Goal: Task Accomplishment & Management: Manage account settings

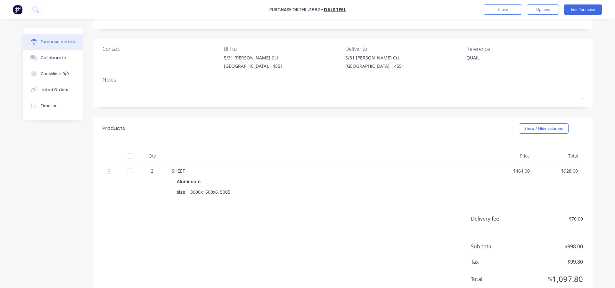
scroll to position [20, 0]
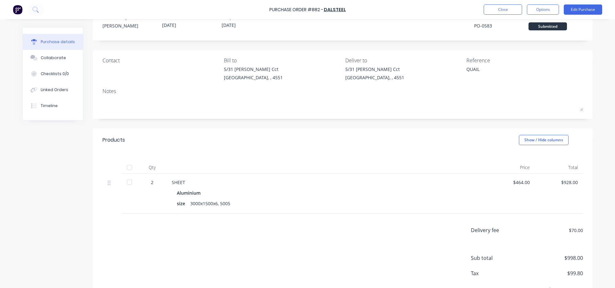
click at [486, 15] on div "Purchase Order #882 - DalSteel Close Options Edit Purchase" at bounding box center [307, 9] width 615 height 19
click at [494, 9] on button "Close" at bounding box center [502, 9] width 38 height 10
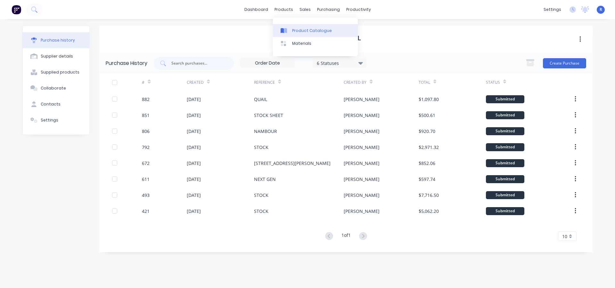
click at [294, 28] on div "Product Catalogue" at bounding box center [312, 31] width 40 height 6
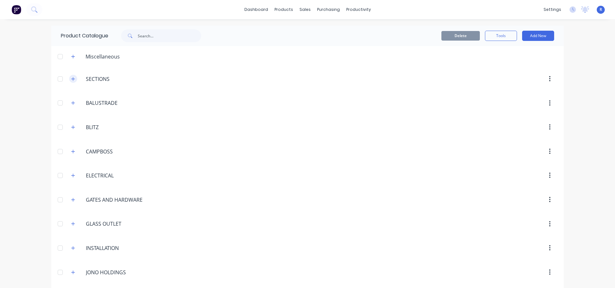
click at [71, 80] on icon "button" at bounding box center [73, 79] width 4 height 4
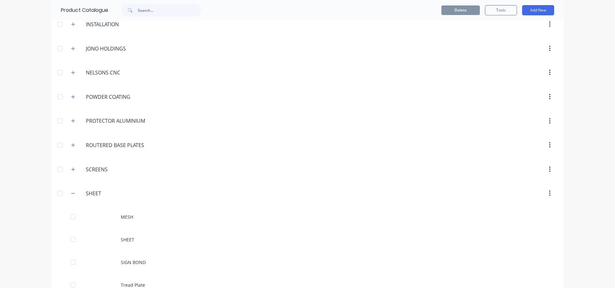
scroll to position [719, 0]
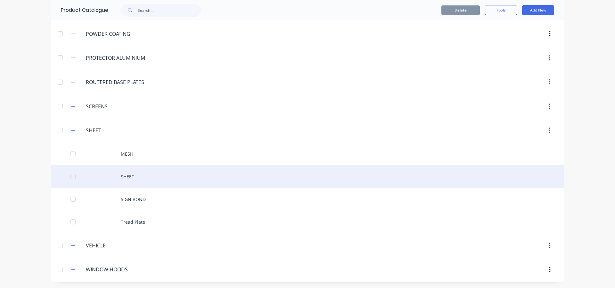
click at [131, 175] on div "SHEET" at bounding box center [307, 176] width 512 height 23
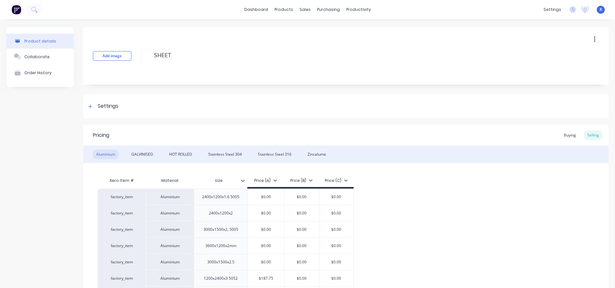
drag, startPoint x: 563, startPoint y: 134, endPoint x: 465, endPoint y: 128, distance: 98.8
click at [563, 134] on div "Buying" at bounding box center [569, 136] width 19 height 10
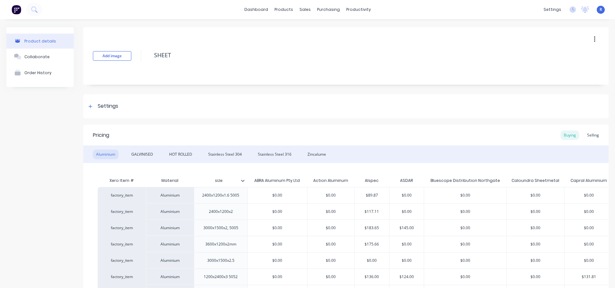
type textarea "x"
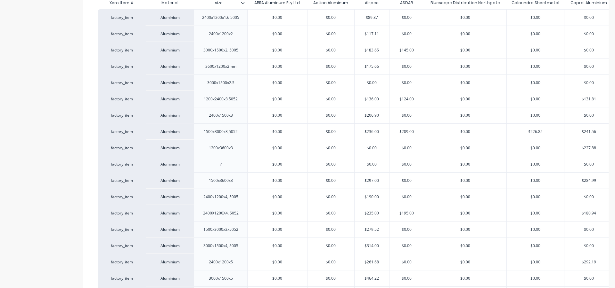
scroll to position [224, 0]
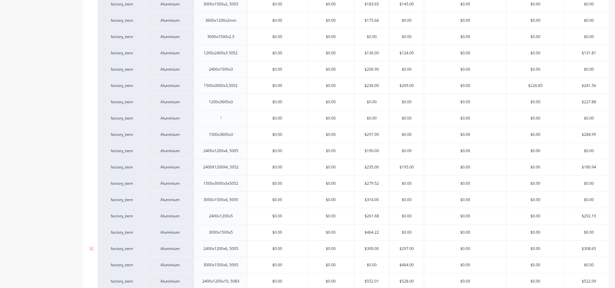
type input "$300.00"
drag, startPoint x: 379, startPoint y: 250, endPoint x: 367, endPoint y: 249, distance: 11.8
click at [367, 249] on input "$300.00" at bounding box center [371, 249] width 35 height 6
type textarea "x"
type input "$3"
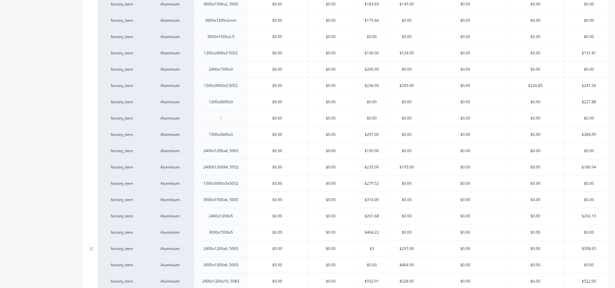
type textarea "x"
type input "$31"
type textarea "x"
type input "$315.00"
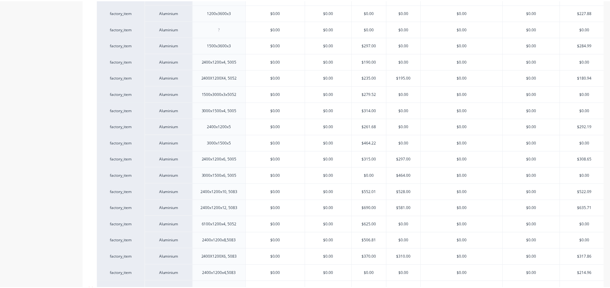
scroll to position [392, 0]
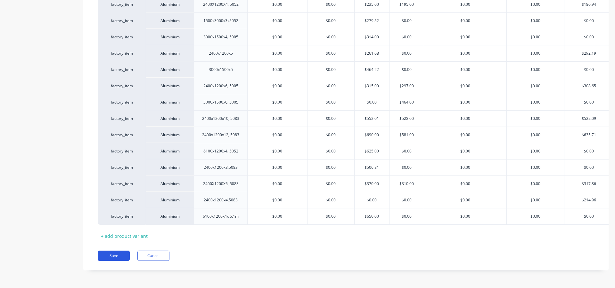
click at [116, 252] on button "Save" at bounding box center [114, 256] width 32 height 10
type textarea "x"
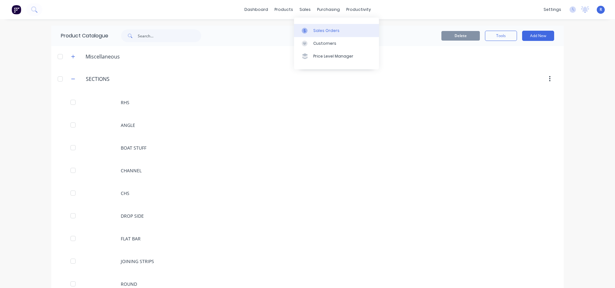
click at [316, 28] on div "Sales Orders" at bounding box center [326, 31] width 26 height 6
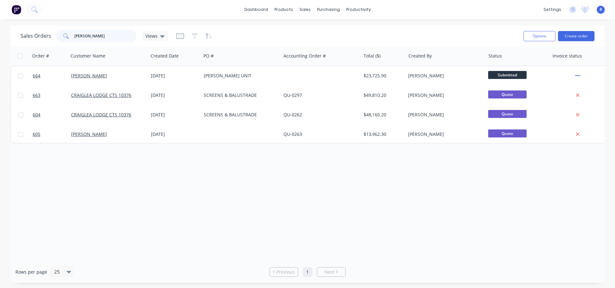
drag, startPoint x: 104, startPoint y: 37, endPoint x: 68, endPoint y: 38, distance: 36.2
click at [68, 38] on div "[PERSON_NAME]" at bounding box center [96, 36] width 80 height 13
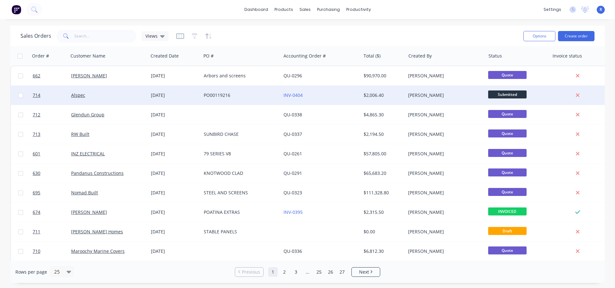
click at [351, 93] on div "INV-0404" at bounding box center [318, 95] width 71 height 6
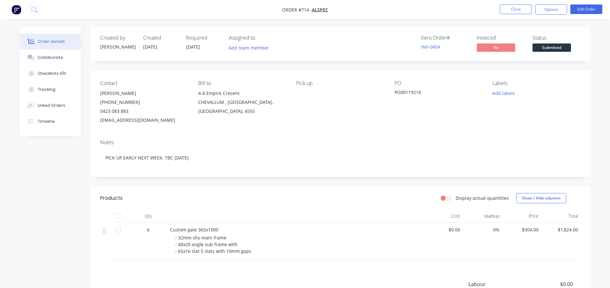
scroll to position [32, 0]
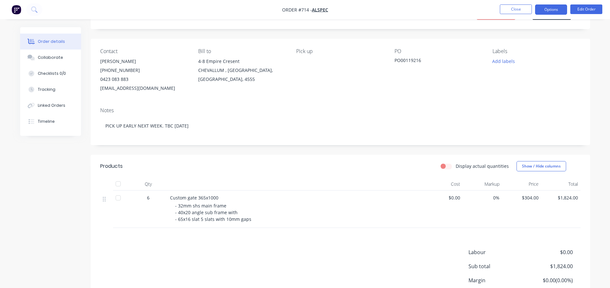
click at [544, 10] on button "Options" at bounding box center [551, 9] width 32 height 10
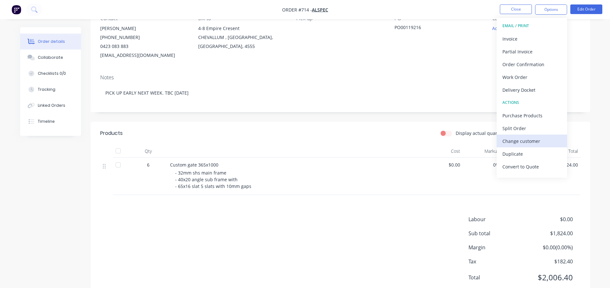
scroll to position [0, 0]
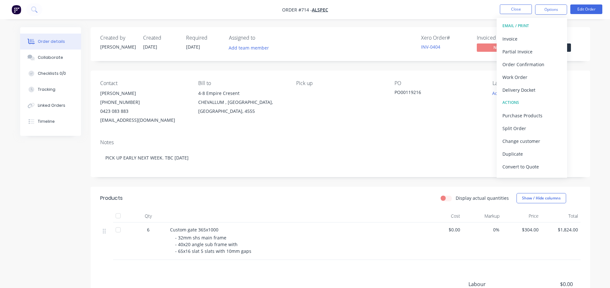
click at [456, 21] on div "Order details Collaborate Checklists 0/0 Tracking Linked Orders Timeline Order …" at bounding box center [305, 187] width 610 height 374
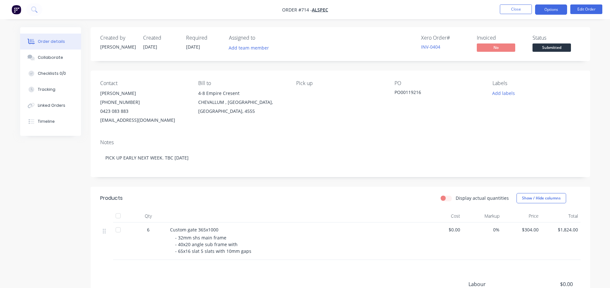
click at [543, 11] on button "Options" at bounding box center [551, 9] width 32 height 10
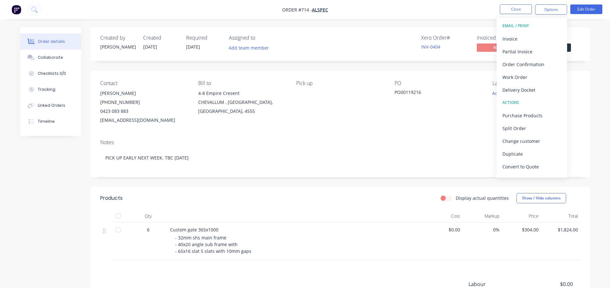
click at [355, 25] on div "Order details Collaborate Checklists 0/0 Tracking Linked Orders Timeline Order …" at bounding box center [305, 187] width 610 height 374
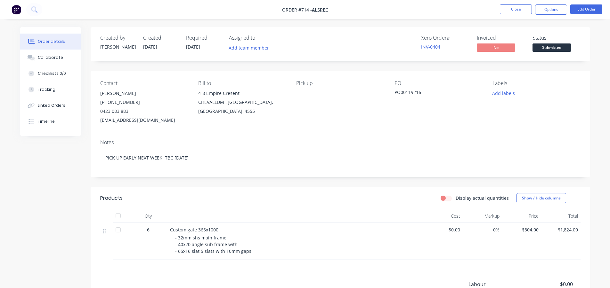
click at [455, 199] on label "Display actual quantities" at bounding box center [481, 198] width 53 height 7
click at [446, 199] on input "Display actual quantities" at bounding box center [442, 198] width 5 height 6
click at [455, 198] on label "Display actual quantities" at bounding box center [481, 198] width 53 height 7
click at [446, 198] on input "Display actual quantities" at bounding box center [442, 198] width 5 height 6
click at [455, 200] on label "Display actual quantities" at bounding box center [481, 198] width 53 height 7
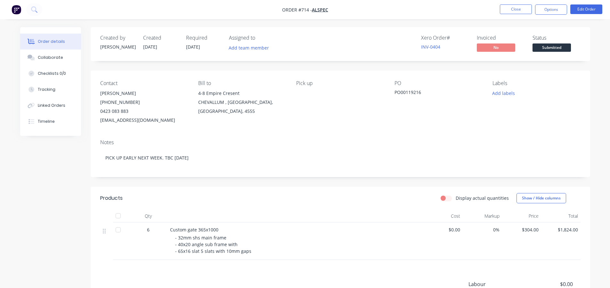
click at [445, 200] on input "Display actual quantities" at bounding box center [442, 198] width 5 height 6
click at [455, 200] on label "Display actual quantities" at bounding box center [481, 198] width 53 height 7
click at [445, 200] on input "Display actual quantities" at bounding box center [442, 198] width 5 height 6
checkbox input "false"
click at [544, 7] on button "Options" at bounding box center [551, 9] width 32 height 10
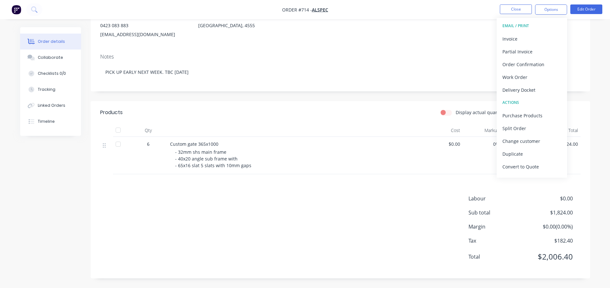
click at [385, 97] on div "Created by [PERSON_NAME] Created [DATE] Required [DATE] Assigned to Add team me…" at bounding box center [340, 109] width 499 height 337
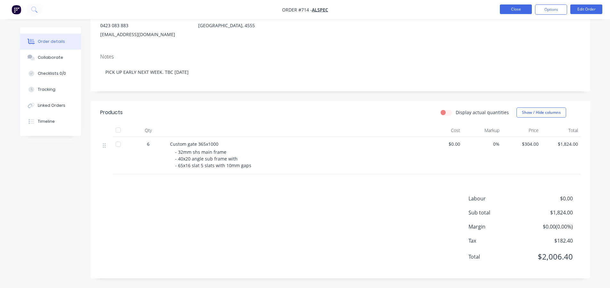
click at [516, 12] on button "Close" at bounding box center [516, 9] width 32 height 10
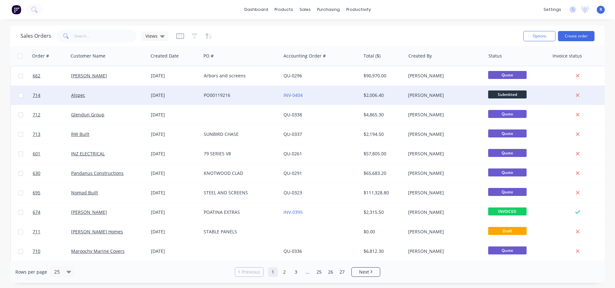
click at [240, 94] on div "PO00119216" at bounding box center [239, 95] width 71 height 6
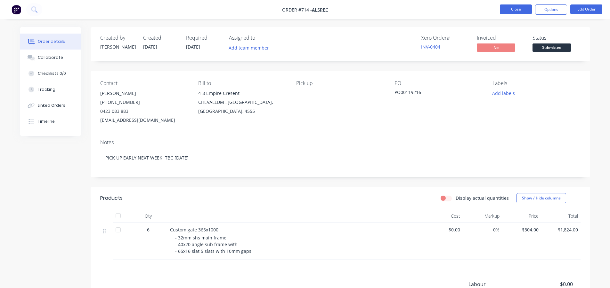
click at [513, 6] on button "Close" at bounding box center [516, 9] width 32 height 10
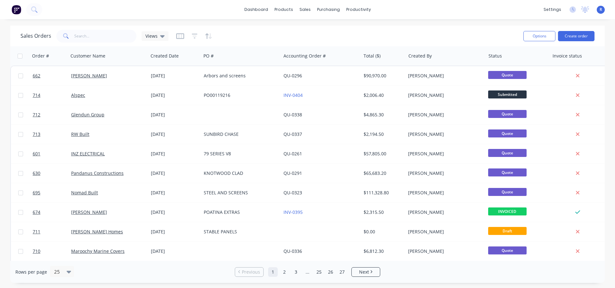
click at [378, 28] on div "Sales Orders Views" at bounding box center [268, 36] width 497 height 16
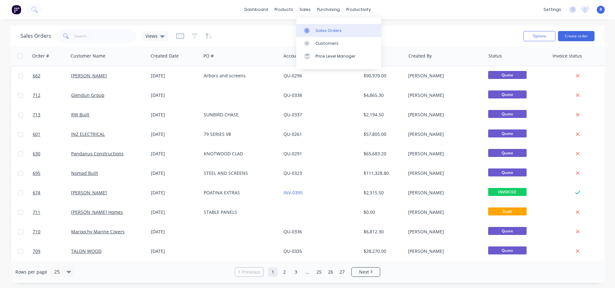
click at [322, 32] on div "Sales Orders" at bounding box center [328, 31] width 26 height 6
click at [343, 29] on div "Purchase Orders" at bounding box center [349, 31] width 34 height 6
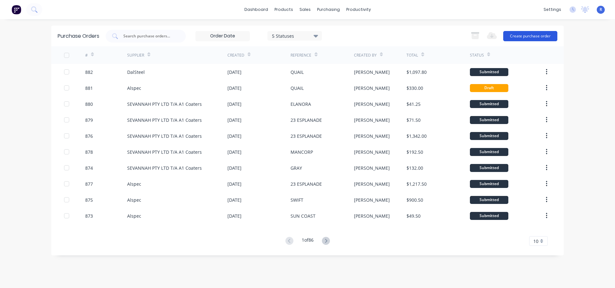
click at [508, 36] on button "Create purchase order" at bounding box center [530, 36] width 54 height 10
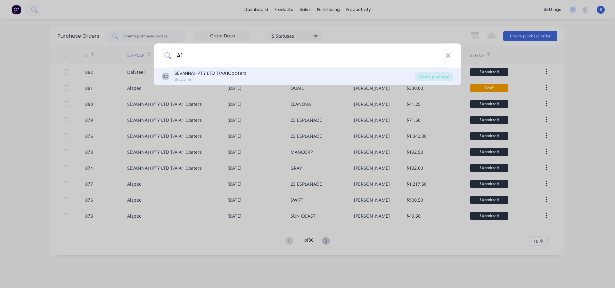
type input "A1"
click at [219, 76] on div "SEVANNAH PTY LTD T/A A1 Coaters" at bounding box center [210, 73] width 72 height 7
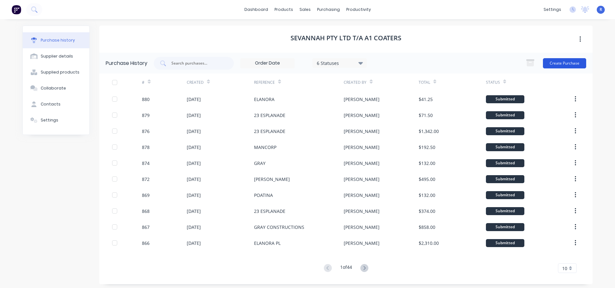
click at [543, 64] on button "Create Purchase" at bounding box center [564, 63] width 43 height 10
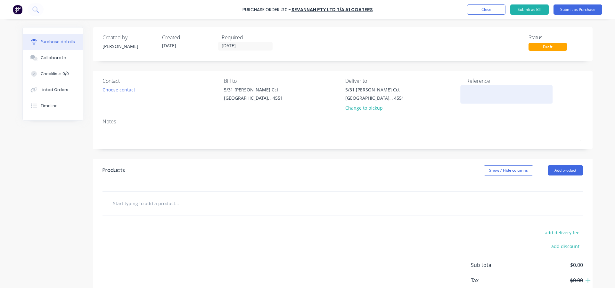
click at [466, 86] on div at bounding box center [506, 94] width 80 height 16
click at [466, 87] on div at bounding box center [506, 94] width 80 height 16
click at [480, 83] on div "Reference" at bounding box center [524, 81] width 117 height 8
click at [477, 88] on textarea at bounding box center [506, 93] width 80 height 14
type textarea "DB CON"
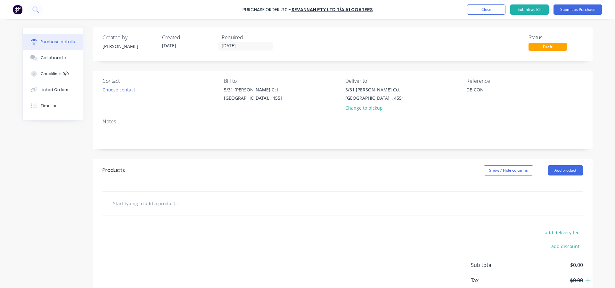
type textarea "x"
type textarea "DB CONS"
type textarea "x"
type textarea "DB CONS"
click at [558, 172] on button "Add product" at bounding box center [564, 170] width 35 height 10
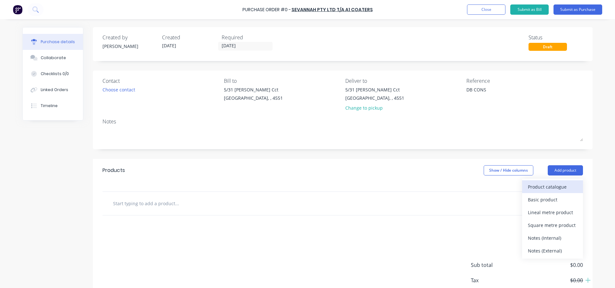
click at [554, 188] on div "Product catalogue" at bounding box center [551, 186] width 49 height 9
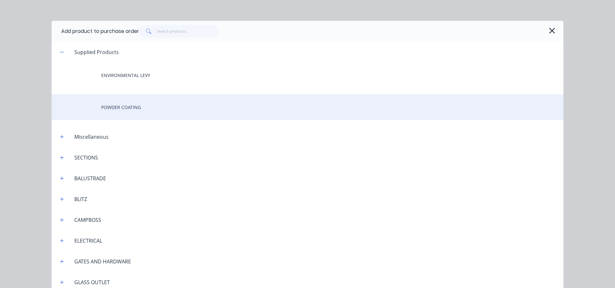
click at [164, 98] on div "POWDER COATING" at bounding box center [307, 107] width 511 height 26
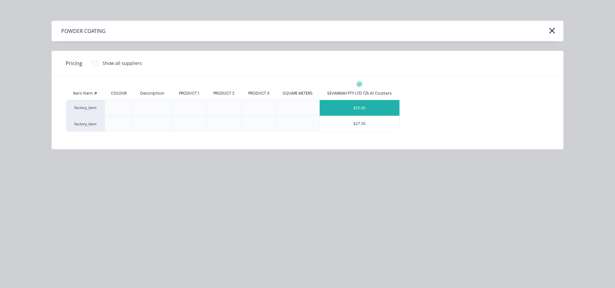
click at [351, 108] on div "$55.00" at bounding box center [359, 108] width 80 height 16
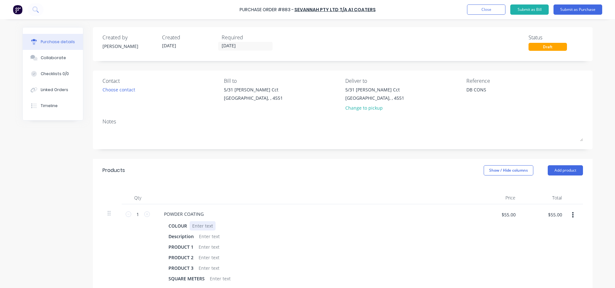
type textarea "x"
click at [205, 229] on div at bounding box center [202, 225] width 26 height 9
type textarea "x"
click at [205, 248] on div at bounding box center [209, 247] width 26 height 9
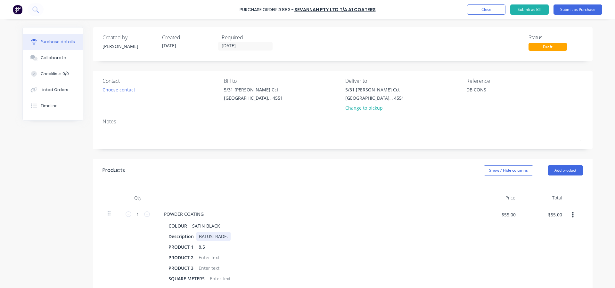
click at [229, 237] on div "Description BALUSTRADE." at bounding box center [312, 236] width 293 height 9
click at [559, 172] on button "Add product" at bounding box center [564, 170] width 35 height 10
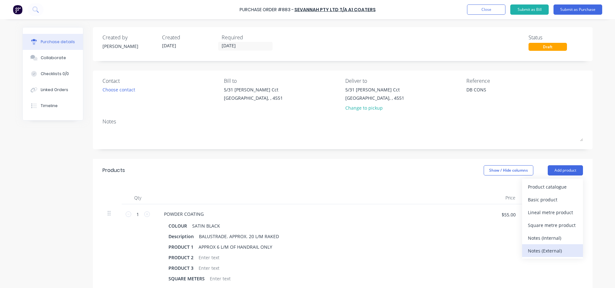
click at [540, 249] on div "Notes (External)" at bounding box center [551, 250] width 49 height 9
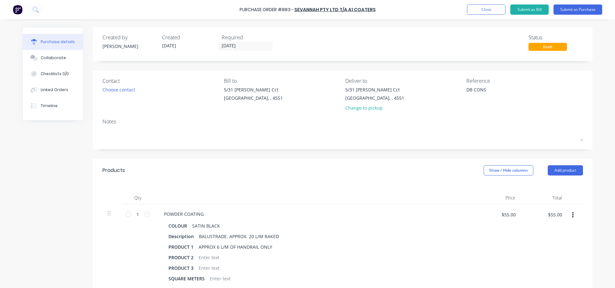
scroll to position [128, 0]
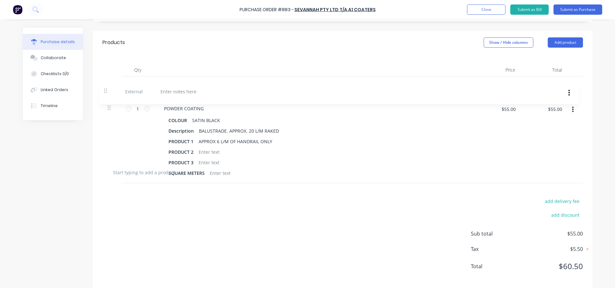
drag, startPoint x: 105, startPoint y: 168, endPoint x: 104, endPoint y: 86, distance: 82.6
click at [104, 86] on div "1 1 POWDER COATING COLOUR SATIN BLACK Description BALUSTRADE. APPROX. 20 L/M RA…" at bounding box center [342, 118] width 480 height 84
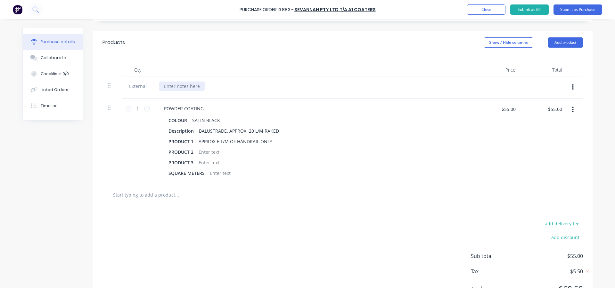
type textarea "x"
click at [185, 85] on div at bounding box center [182, 86] width 46 height 9
click at [209, 61] on div "Qty Price Total External SAME DAY TURN AROUND, THANKS. 1 1 POWDER COATING COLOU…" at bounding box center [342, 118] width 499 height 129
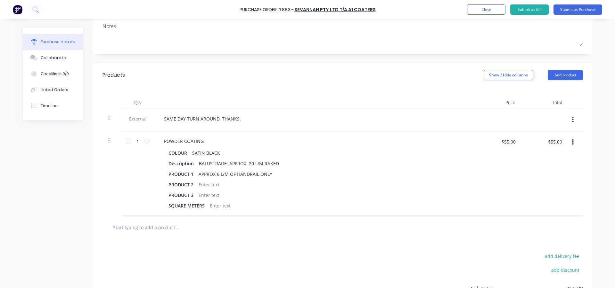
scroll to position [32, 0]
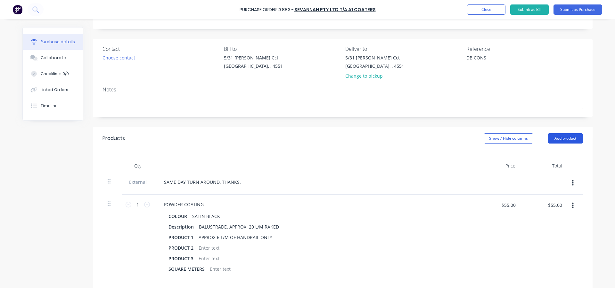
click at [566, 138] on button "Add product" at bounding box center [564, 138] width 35 height 10
click at [361, 149] on div "Products Show / Hide columns Add product Product catalogue Basic product Lineal…" at bounding box center [342, 138] width 499 height 23
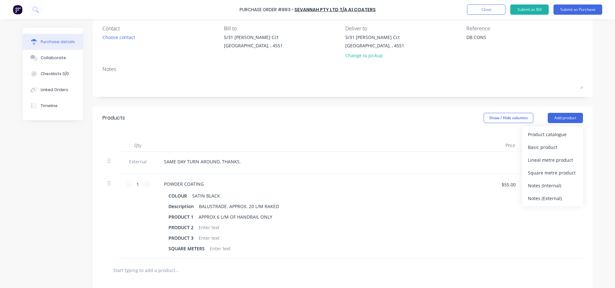
scroll to position [64, 0]
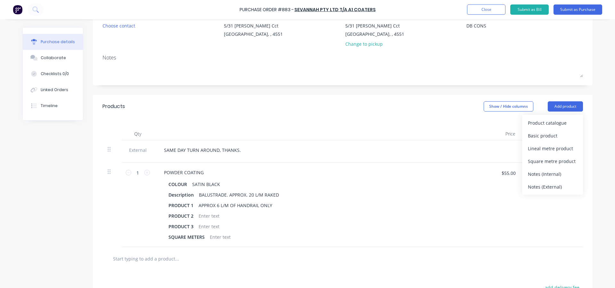
click at [237, 109] on div "Products Show / Hide columns Add product Product catalogue Basic product Lineal…" at bounding box center [342, 106] width 499 height 23
click at [136, 172] on input "1" at bounding box center [137, 173] width 13 height 10
type textarea "x"
type input "2"
type textarea "x"
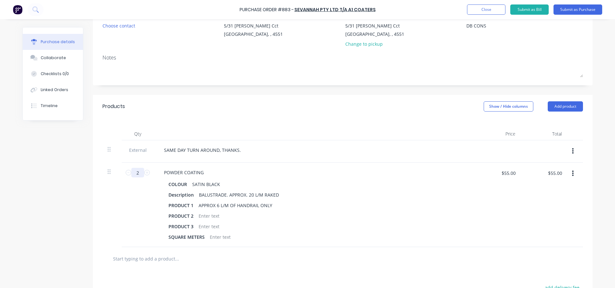
type input "$110.00"
type textarea "x"
type input "20"
type textarea "x"
type input "$1,100.00"
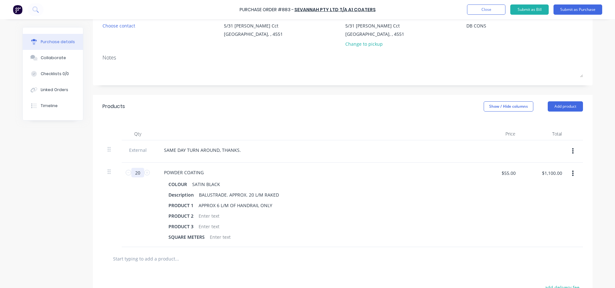
type input "20"
click at [143, 205] on div "20 20" at bounding box center [138, 205] width 32 height 84
click at [556, 105] on button "Add product" at bounding box center [564, 106] width 35 height 10
click at [546, 126] on div "Product catalogue" at bounding box center [551, 122] width 49 height 9
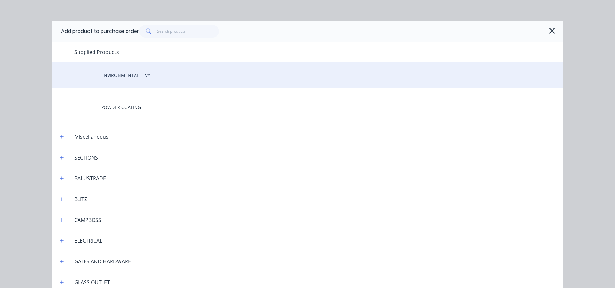
click at [149, 66] on div "ENVIRONMENTAL LEVY" at bounding box center [307, 75] width 511 height 26
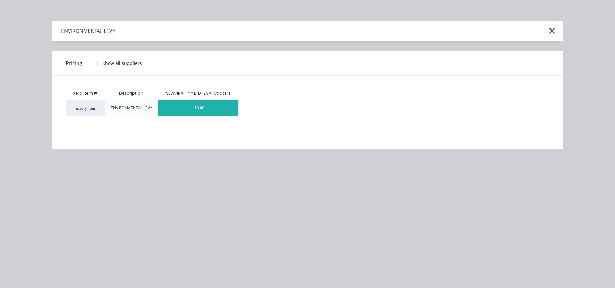
click at [212, 106] on div "$10.00" at bounding box center [198, 108] width 80 height 16
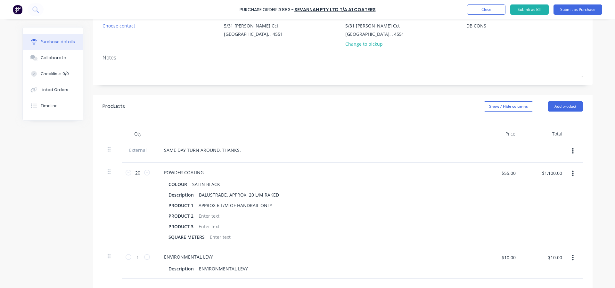
scroll to position [0, 0]
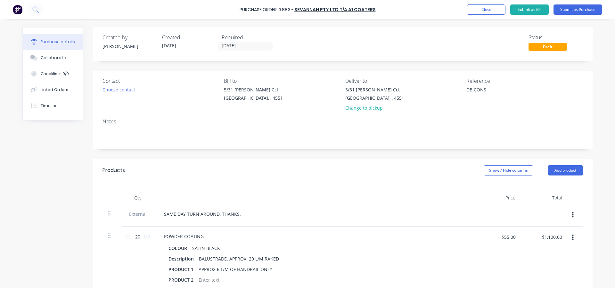
click at [356, 183] on div "Qty Price Total External SAME DAY TURN AROUND, THANKS. 20 20 POWDER COATING COL…" at bounding box center [342, 262] width 499 height 161
click at [573, 10] on button "Submit as Purchase" at bounding box center [577, 9] width 49 height 10
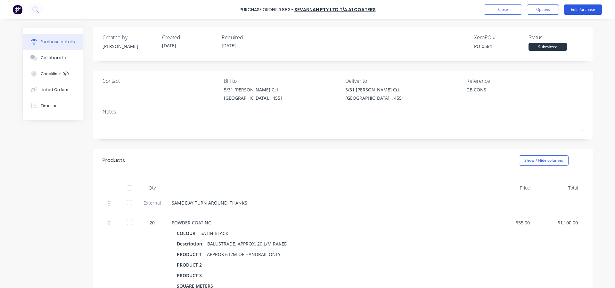
click at [582, 8] on button "Edit Purchase" at bounding box center [582, 9] width 38 height 10
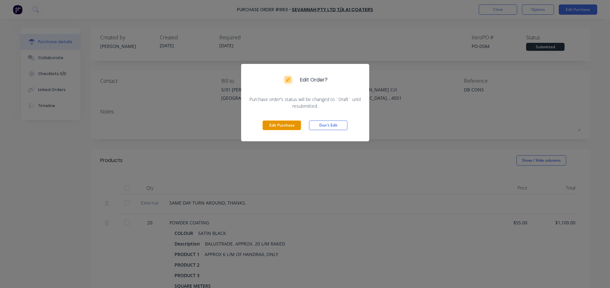
click at [295, 127] on button "Edit Purchase" at bounding box center [281, 126] width 38 height 10
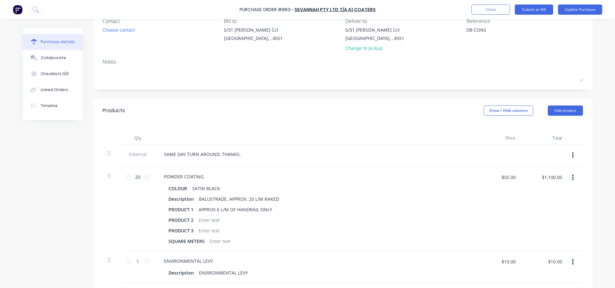
scroll to position [64, 0]
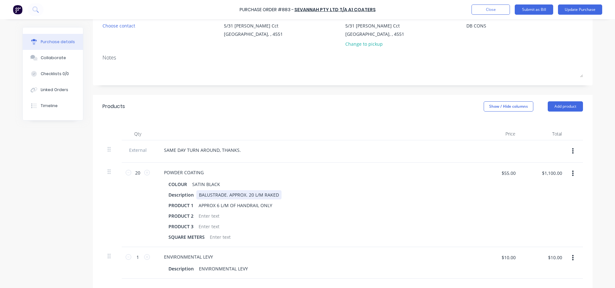
type textarea "x"
click at [259, 196] on div "BALUSTRADE. APPROX. 20 L/M RAKED" at bounding box center [238, 194] width 85 height 9
click at [126, 174] on icon at bounding box center [128, 173] width 6 height 6
type textarea "x"
type input "19"
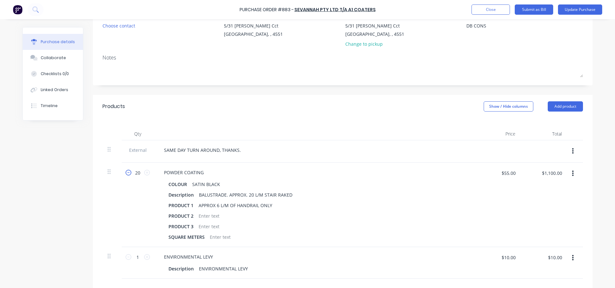
type input "$1,045.00"
click at [126, 174] on icon at bounding box center [128, 173] width 6 height 6
type textarea "x"
type input "18"
type input "$990.00"
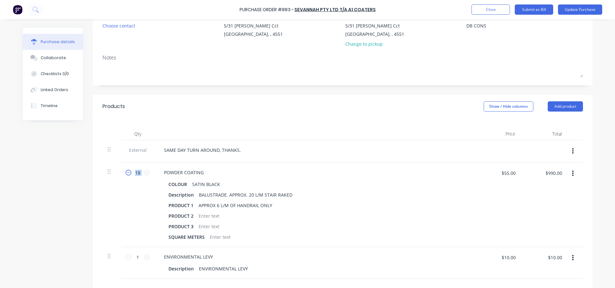
click at [126, 174] on icon at bounding box center [128, 173] width 6 height 6
type textarea "x"
type input "17"
type input "$935.00"
click at [126, 174] on icon at bounding box center [128, 173] width 6 height 6
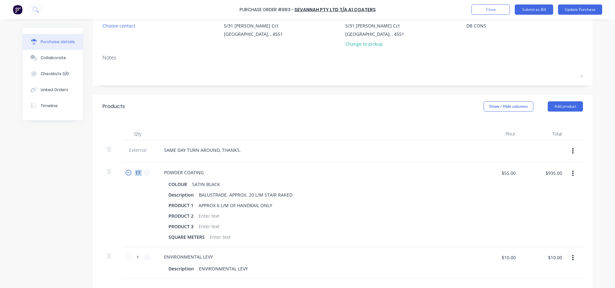
type textarea "x"
type input "16"
type input "$880.00"
click at [126, 174] on icon at bounding box center [128, 173] width 6 height 6
type textarea "x"
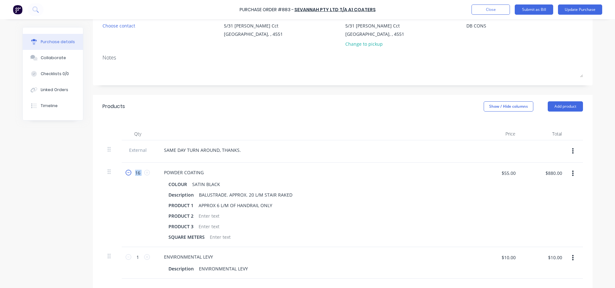
type input "15"
type input "$825.00"
click at [219, 133] on div at bounding box center [314, 134] width 320 height 13
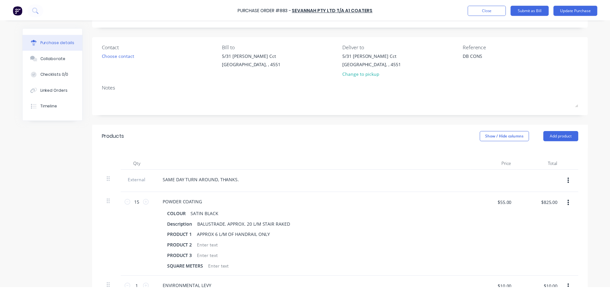
scroll to position [0, 0]
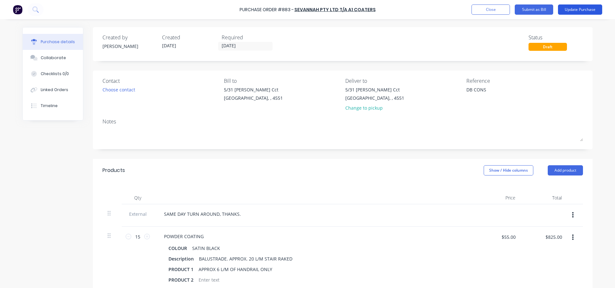
click at [573, 12] on button "Update Purchase" at bounding box center [580, 9] width 44 height 10
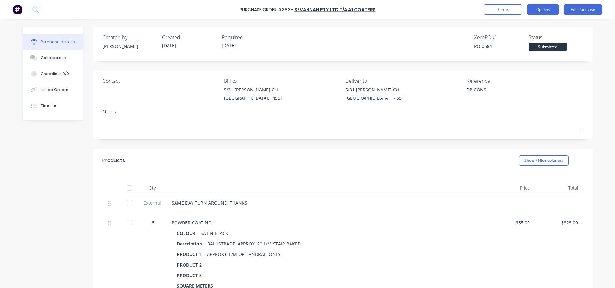
click at [544, 12] on button "Options" at bounding box center [542, 9] width 32 height 10
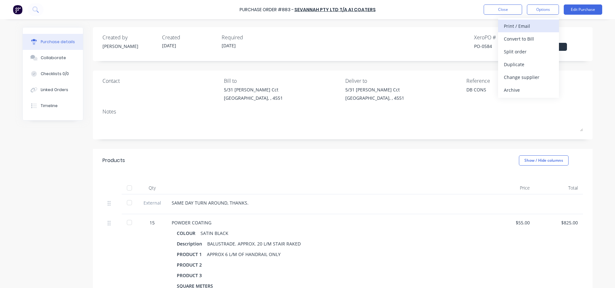
click at [521, 28] on div "Print / Email" at bounding box center [527, 25] width 49 height 9
click at [518, 38] on div "With pricing" at bounding box center [527, 38] width 49 height 9
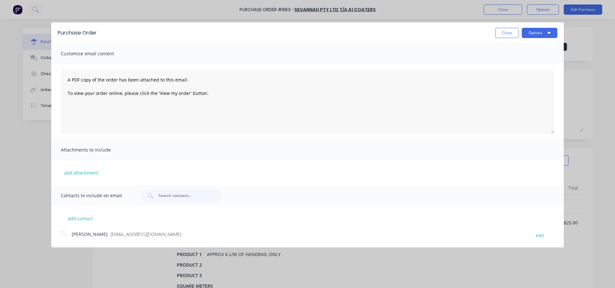
click at [61, 235] on div at bounding box center [63, 233] width 13 height 13
click at [540, 30] on button "Options" at bounding box center [539, 33] width 36 height 10
click at [535, 60] on div "Email" at bounding box center [526, 61] width 49 height 9
type textarea "x"
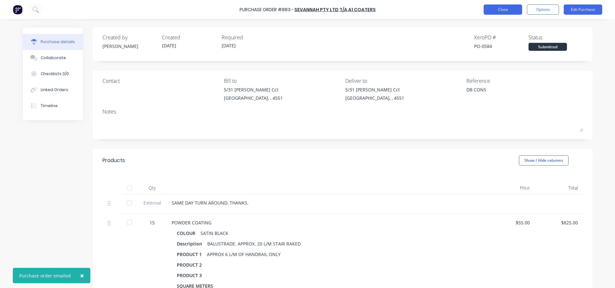
click at [493, 7] on button "Close" at bounding box center [502, 9] width 38 height 10
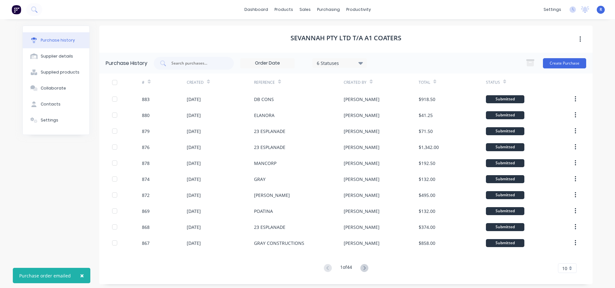
click at [161, 25] on div "Purchase history Supplier details Supplied products Collaborate Contacts Settin…" at bounding box center [307, 155] width 583 height 272
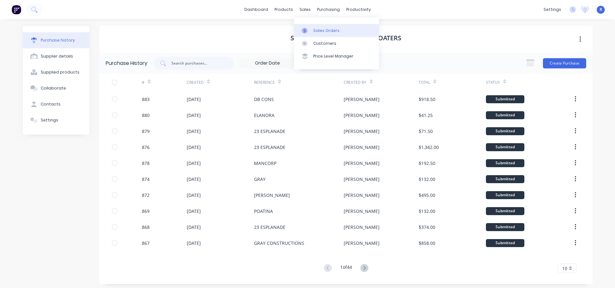
click at [325, 28] on div "Sales Orders" at bounding box center [326, 31] width 26 height 6
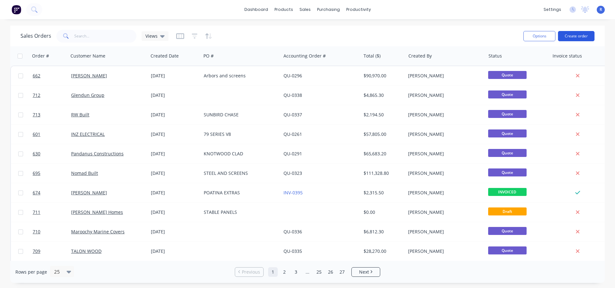
click at [579, 36] on button "Create order" at bounding box center [576, 36] width 36 height 10
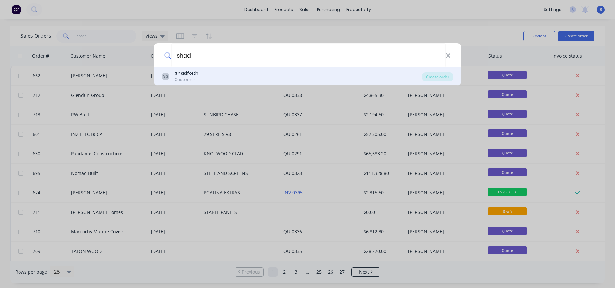
type input "shad"
click at [225, 76] on div "SS Shad forth Customer" at bounding box center [292, 76] width 260 height 12
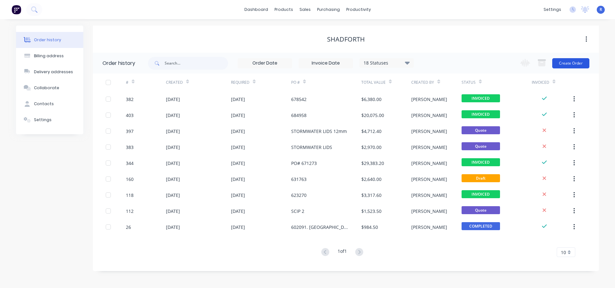
click at [567, 64] on button "Create Order" at bounding box center [570, 63] width 37 height 10
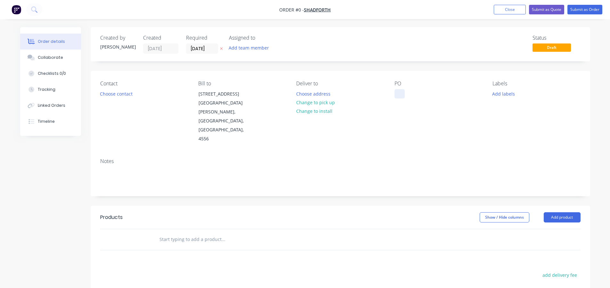
click at [396, 92] on div at bounding box center [399, 93] width 10 height 9
paste div
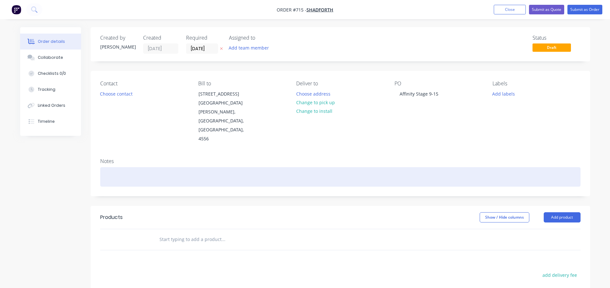
click at [394, 167] on div at bounding box center [340, 177] width 480 height 20
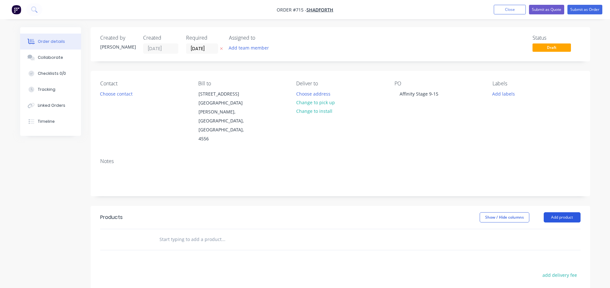
click at [552, 213] on button "Add product" at bounding box center [561, 218] width 37 height 10
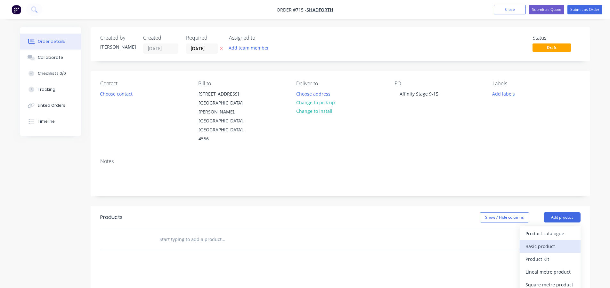
click at [536, 242] on div "Basic product" at bounding box center [549, 246] width 49 height 9
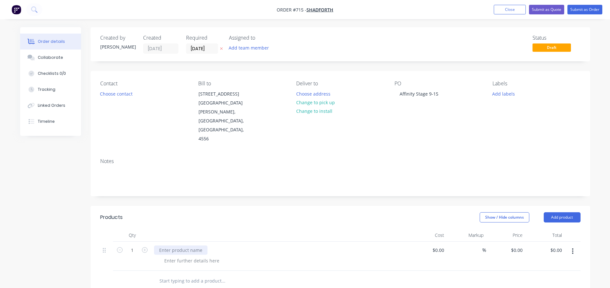
click at [168, 246] on div at bounding box center [180, 250] width 53 height 9
click at [172, 256] on div at bounding box center [191, 260] width 65 height 9
click at [218, 256] on div "- 20 DIA SOLID BAR. - RAKED AT 60 DEGREES" at bounding box center [189, 264] width 61 height 16
click at [52, 231] on div "Created by Rob Created 25/08/25 Required 25/08/25 Assigned to Add team member S…" at bounding box center [305, 247] width 570 height 441
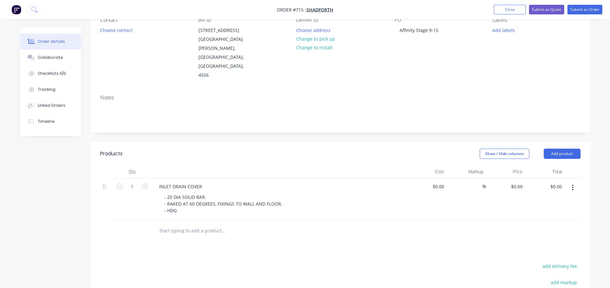
scroll to position [64, 0]
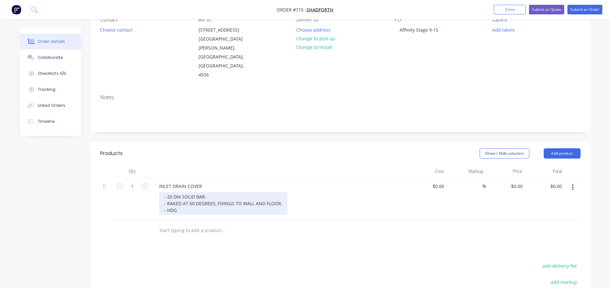
click at [189, 193] on div "- 20 DIA SOLID BAR. - RAKED AT 60 DEGREES, FIXINGS TO WALL AND FLOOR. - HDG" at bounding box center [223, 203] width 128 height 23
click at [188, 203] on div "- 20 DIA SOLID BAR. - RAKED AT 60 DEGREES, FIXINGS TO WALL AND FLOOR. - HDG. - …" at bounding box center [223, 206] width 128 height 29
click at [208, 198] on div "- 20 DIA SOLID BAR. - RAKED AT 60 DEGREES, FIXINGS TO WALL AND FLOOR. - HDG. - …" at bounding box center [223, 206] width 128 height 29
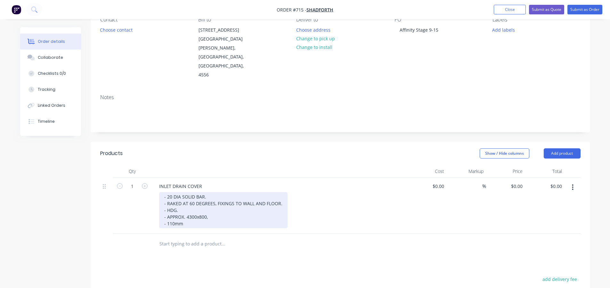
click at [194, 207] on div "- 20 DIA SOLID BAR. - RAKED AT 60 DEGREES, FIXINGS TO WALL AND FLOOR. - HDG. - …" at bounding box center [223, 210] width 128 height 36
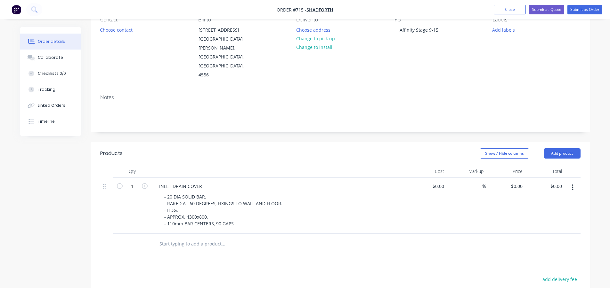
click at [269, 250] on div "Products Show / Hide columns Add product Qty Cost Markup Price Total 1 INLET DR…" at bounding box center [340, 275] width 499 height 266
click at [519, 12] on button "Close" at bounding box center [510, 10] width 32 height 10
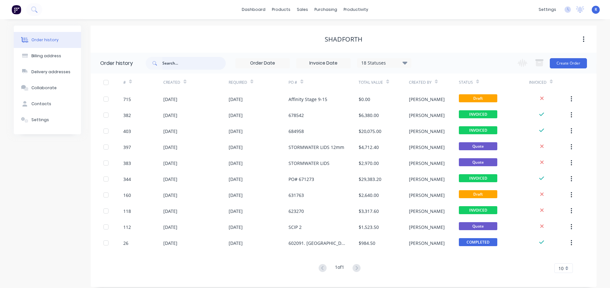
click at [182, 63] on input "text" at bounding box center [193, 63] width 63 height 13
drag, startPoint x: 189, startPoint y: 61, endPoint x: 161, endPoint y: 67, distance: 29.1
click at [161, 67] on div at bounding box center [186, 63] width 80 height 13
click at [316, 28] on div "Sales Orders" at bounding box center [326, 31] width 26 height 6
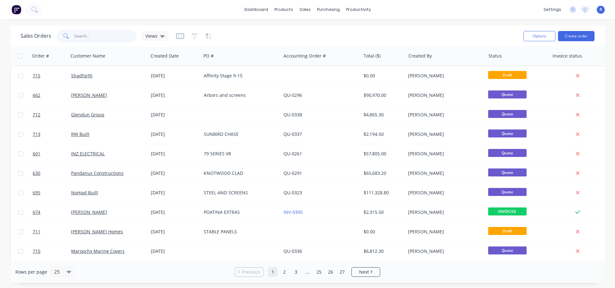
click at [100, 35] on input "text" at bounding box center [105, 36] width 62 height 13
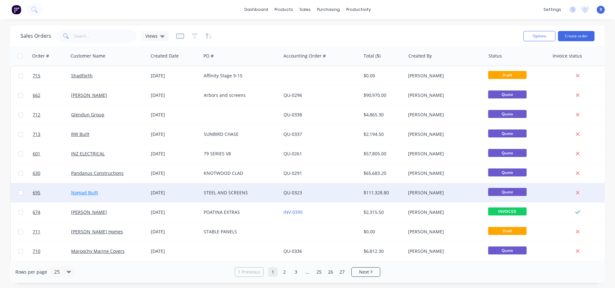
click at [89, 193] on link "Nomad Built" at bounding box center [84, 193] width 27 height 6
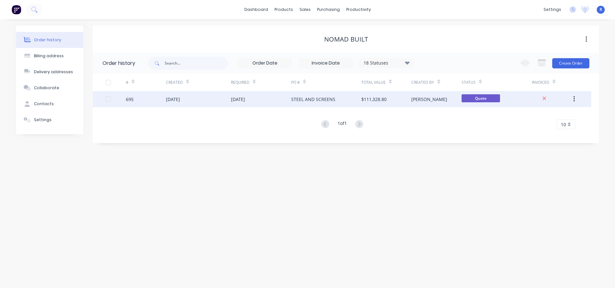
click at [294, 96] on div "STEEL AND SCREENS" at bounding box center [313, 99] width 44 height 7
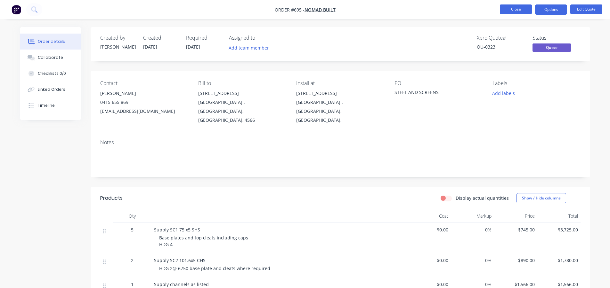
click at [502, 8] on button "Close" at bounding box center [516, 9] width 32 height 10
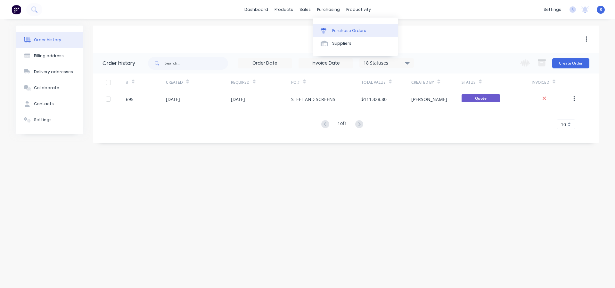
click at [336, 31] on div "Purchase Orders" at bounding box center [349, 31] width 34 height 6
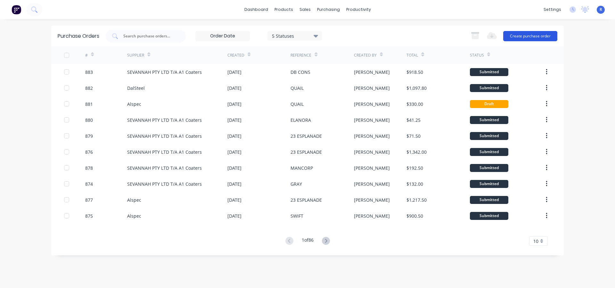
click at [533, 36] on button "Create purchase order" at bounding box center [530, 36] width 54 height 10
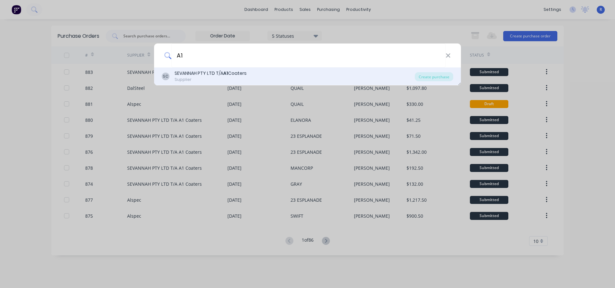
type input "A1"
click at [188, 75] on div "SEVANNAH PTY LTD T/A A1 Coaters" at bounding box center [210, 73] width 72 height 7
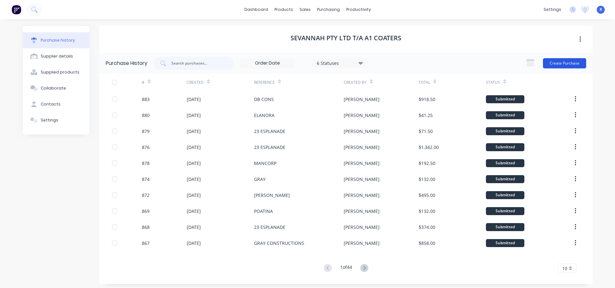
click at [571, 64] on button "Create Purchase" at bounding box center [564, 63] width 43 height 10
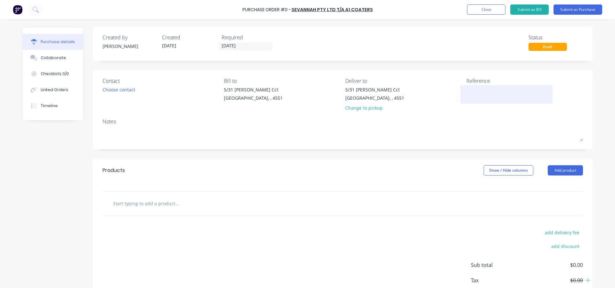
click at [475, 92] on textarea at bounding box center [506, 93] width 80 height 14
type textarea "R"
type textarea "x"
type textarea "RW"
type textarea "x"
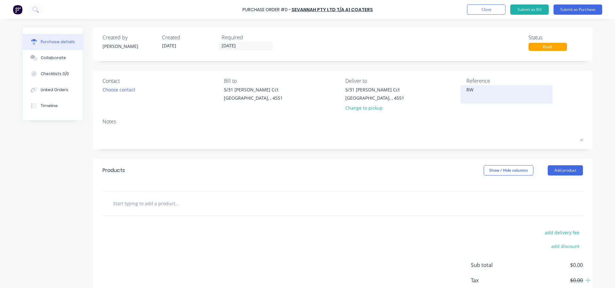
type textarea "RW"
type textarea "x"
type textarea "RW B"
type textarea "x"
type textarea "RW BU"
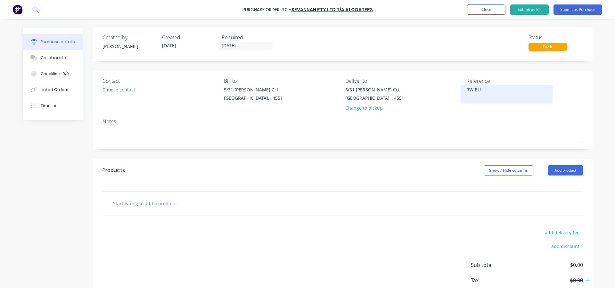
type textarea "x"
type textarea "RW BUI"
type textarea "x"
type textarea "RW BUILT"
type textarea "x"
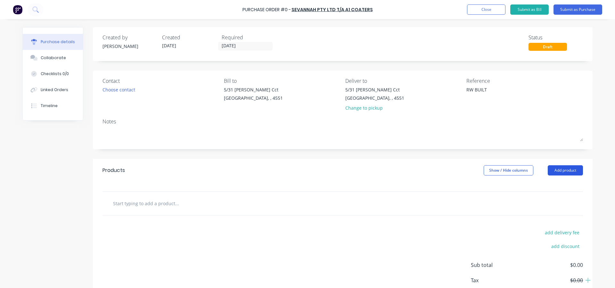
type textarea "RW BUILT"
type textarea "x"
type textarea "RW BUILT"
click at [563, 170] on button "Add product" at bounding box center [564, 170] width 35 height 10
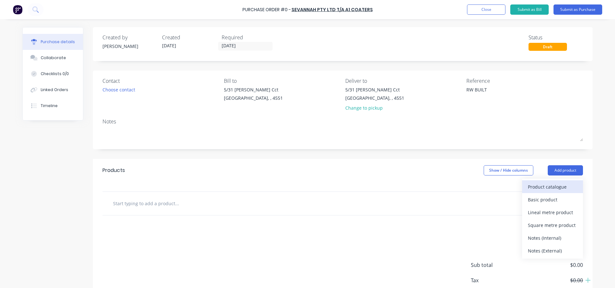
click at [549, 187] on div "Product catalogue" at bounding box center [551, 186] width 49 height 9
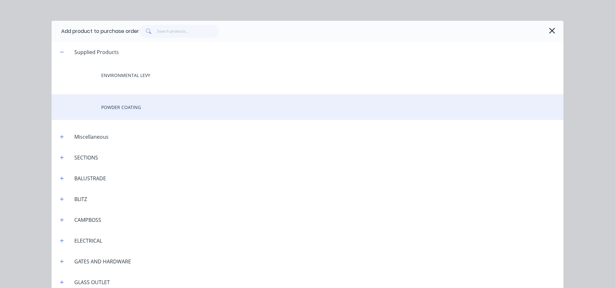
click at [128, 107] on div "POWDER COATING" at bounding box center [307, 107] width 511 height 26
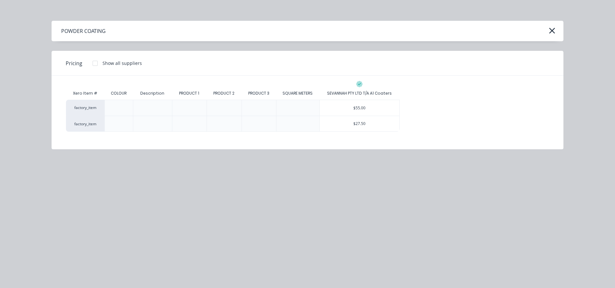
drag, startPoint x: 378, startPoint y: 110, endPoint x: 358, endPoint y: 115, distance: 20.4
click at [378, 110] on div "$55.00" at bounding box center [359, 108] width 80 height 16
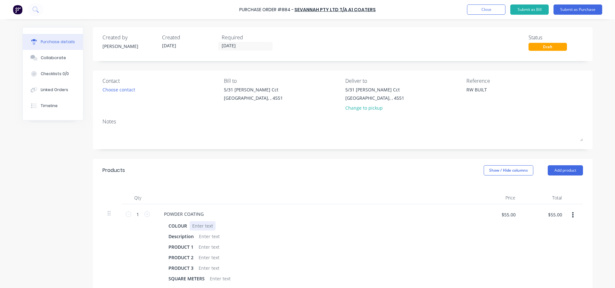
type textarea "x"
click at [203, 226] on div at bounding box center [202, 225] width 26 height 9
type textarea "x"
click at [205, 237] on div at bounding box center [209, 236] width 26 height 9
click at [575, 172] on button "Add product" at bounding box center [564, 170] width 35 height 10
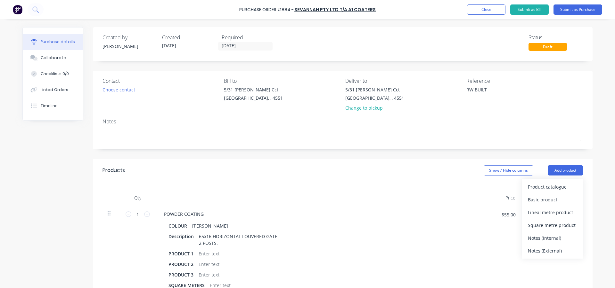
drag, startPoint x: 531, startPoint y: 252, endPoint x: 428, endPoint y: 230, distance: 105.6
click at [528, 251] on div "Notes (External)" at bounding box center [551, 250] width 49 height 9
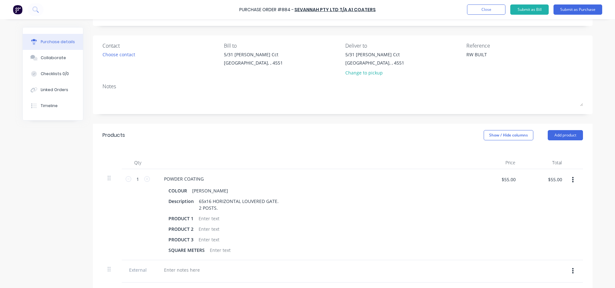
scroll to position [96, 0]
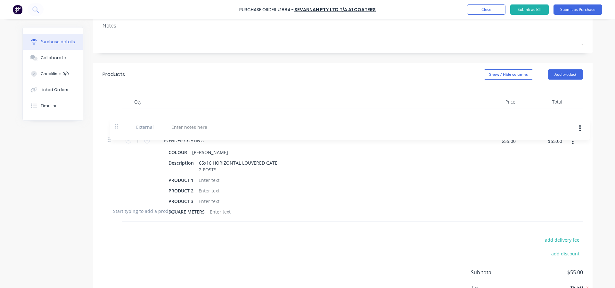
drag, startPoint x: 107, startPoint y: 208, endPoint x: 117, endPoint y: 122, distance: 86.0
click at [117, 122] on div "1 1 POWDER COATING COLOUR SHOJI WHITE Description 65x16 HORIZONTAL LOUVERED GAT…" at bounding box center [342, 154] width 480 height 91
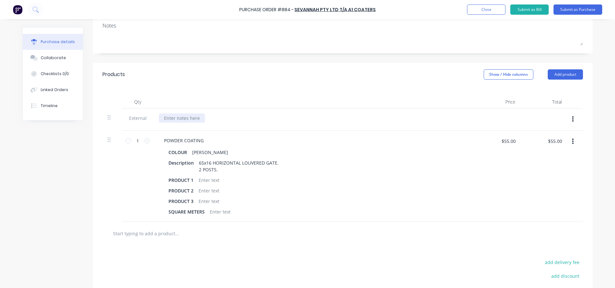
type textarea "x"
click at [179, 116] on div at bounding box center [182, 118] width 46 height 9
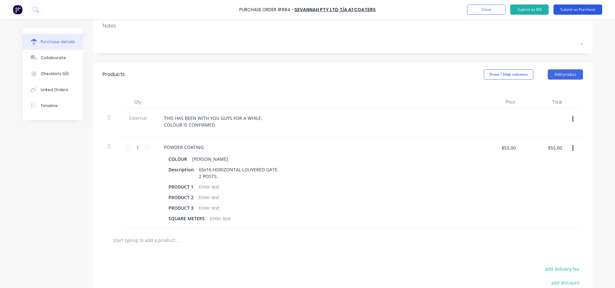
click at [564, 11] on button "Submit as Purchase" at bounding box center [577, 9] width 49 height 10
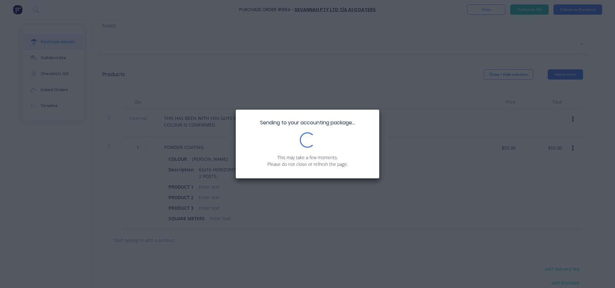
scroll to position [0, 0]
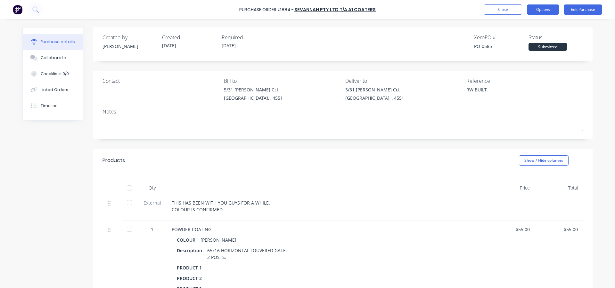
click at [549, 6] on button "Options" at bounding box center [542, 9] width 32 height 10
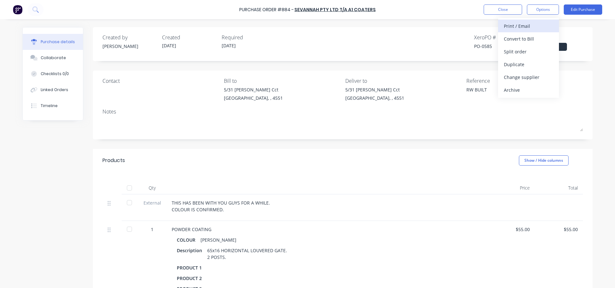
click at [533, 25] on div "Print / Email" at bounding box center [527, 25] width 49 height 9
click at [514, 46] on button "Without pricing" at bounding box center [528, 51] width 61 height 13
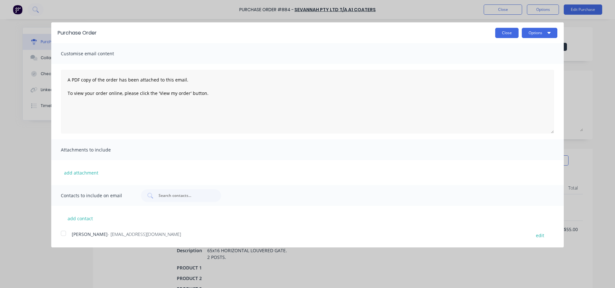
click at [513, 33] on button "Close" at bounding box center [506, 33] width 23 height 10
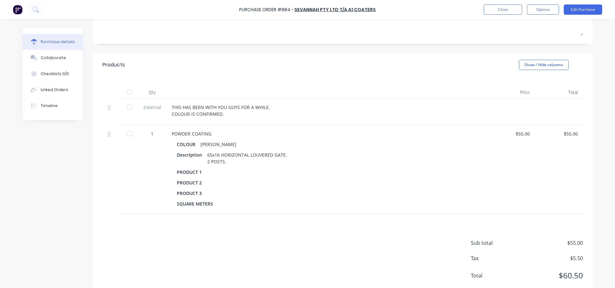
scroll to position [96, 0]
click at [572, 14] on button "Edit Purchase" at bounding box center [582, 9] width 38 height 10
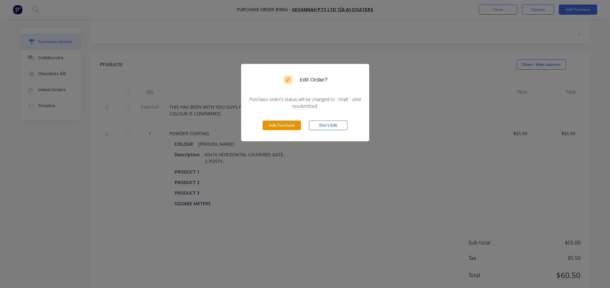
click at [288, 125] on button "Edit Purchase" at bounding box center [281, 126] width 38 height 10
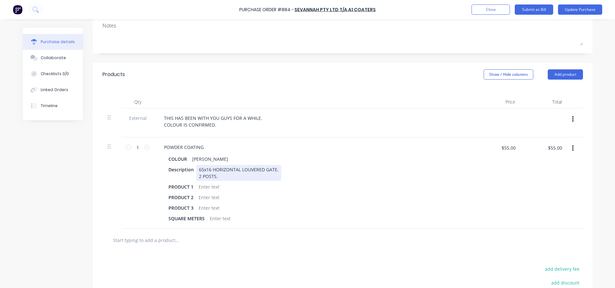
type textarea "x"
click at [221, 177] on div "65x16 HORIZONTAL LOUVERED GATE. 2 POSTS." at bounding box center [238, 173] width 85 height 16
click at [145, 149] on icon at bounding box center [147, 148] width 6 height 6
type textarea "x"
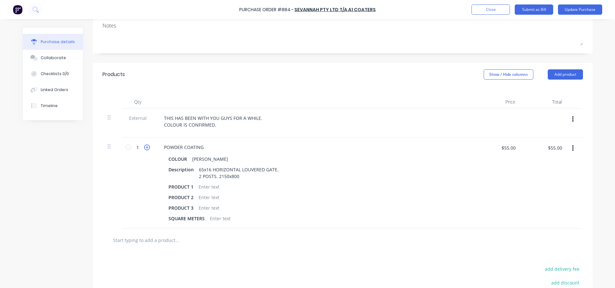
type input "2"
type input "$110.00"
click at [575, 67] on div "Products Show / Hide columns Add product" at bounding box center [342, 74] width 499 height 23
click at [559, 71] on button "Add product" at bounding box center [564, 74] width 35 height 10
click at [544, 86] on div "Product catalogue" at bounding box center [551, 90] width 49 height 9
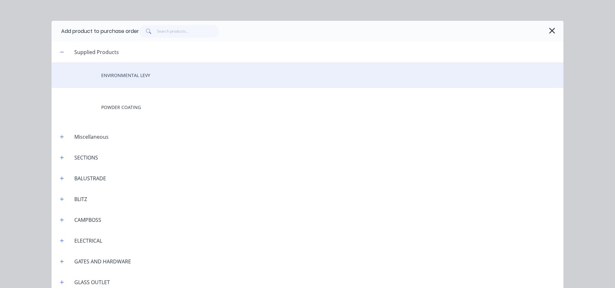
click at [131, 70] on div "ENVIRONMENTAL LEVY" at bounding box center [307, 75] width 511 height 26
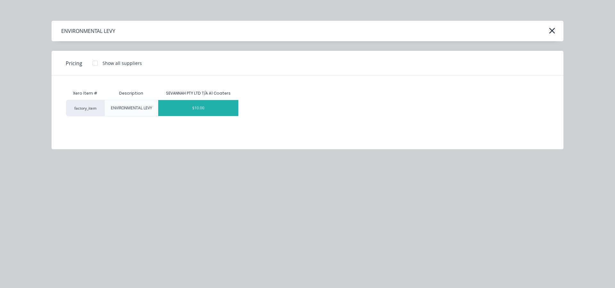
click at [220, 110] on div "$10.00" at bounding box center [198, 108] width 80 height 16
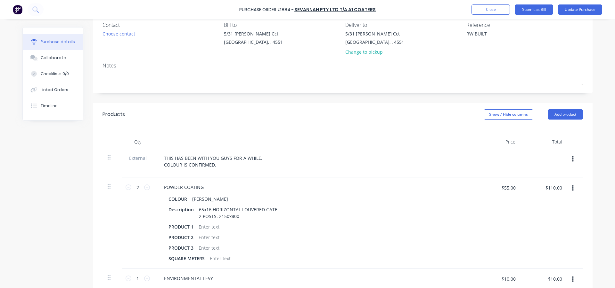
scroll to position [0, 0]
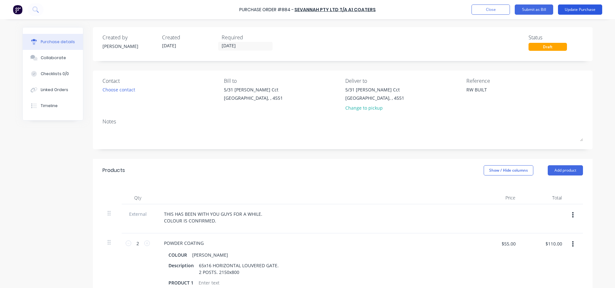
click at [574, 11] on button "Update Purchase" at bounding box center [580, 9] width 44 height 10
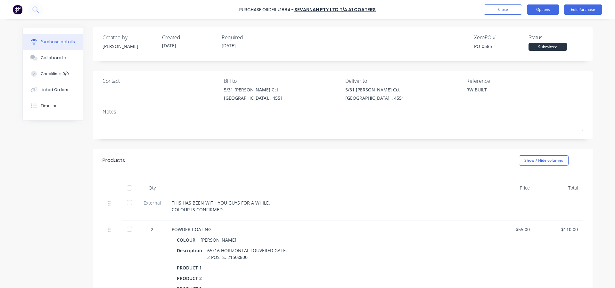
click at [550, 9] on button "Options" at bounding box center [542, 9] width 32 height 10
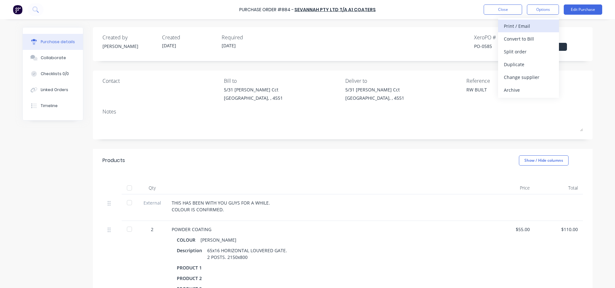
click at [518, 26] on div "Print / Email" at bounding box center [527, 25] width 49 height 9
click at [518, 37] on div "With pricing" at bounding box center [527, 38] width 49 height 9
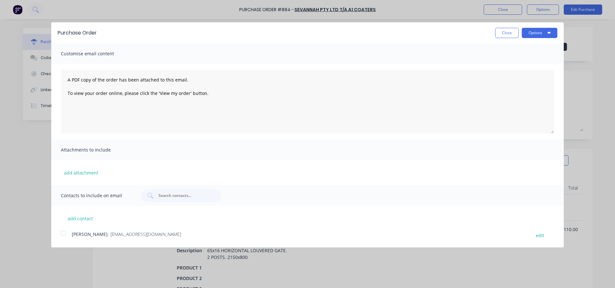
click at [63, 233] on div at bounding box center [63, 233] width 13 height 13
click at [532, 33] on button "Options" at bounding box center [539, 33] width 36 height 10
click at [525, 63] on div "Email" at bounding box center [526, 61] width 49 height 9
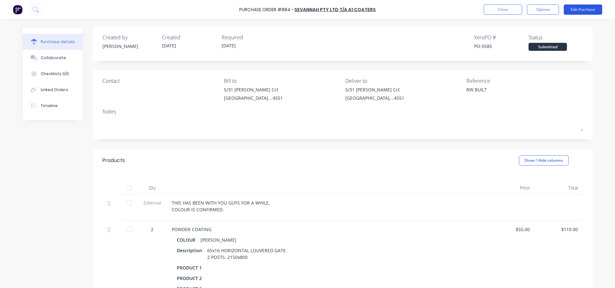
click at [584, 7] on button "Edit Purchase" at bounding box center [582, 9] width 38 height 10
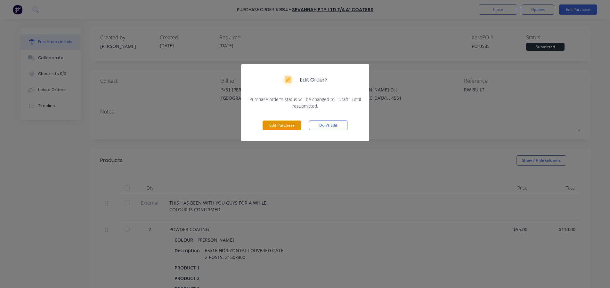
click at [277, 125] on button "Edit Purchase" at bounding box center [281, 126] width 38 height 10
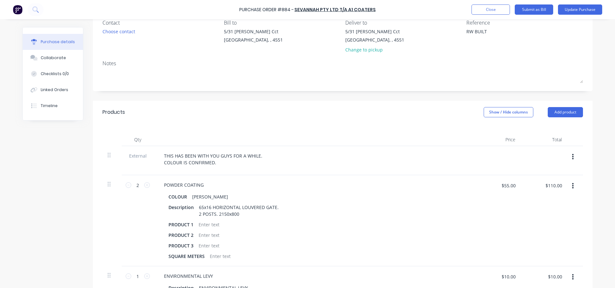
scroll to position [64, 0]
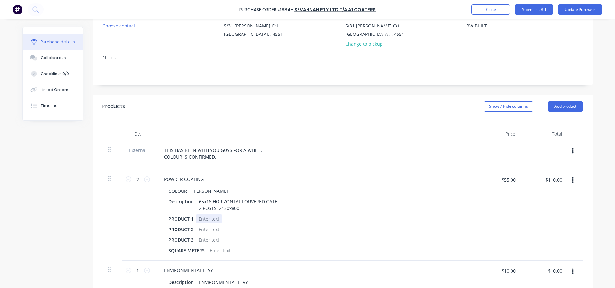
type textarea "x"
click at [204, 220] on div at bounding box center [209, 218] width 26 height 9
click at [199, 217] on div "6X HOLE PLUGS" at bounding box center [215, 218] width 38 height 9
click at [251, 115] on div "Products Show / Hide columns Add product" at bounding box center [342, 106] width 499 height 23
click at [589, 9] on button "Update Purchase" at bounding box center [580, 9] width 44 height 10
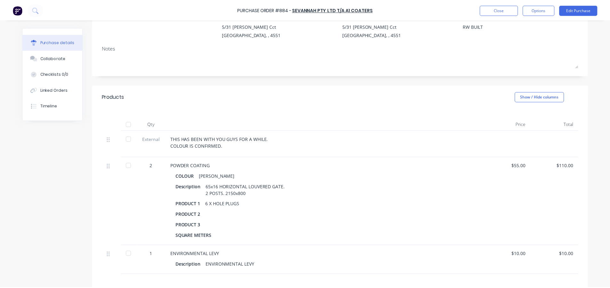
scroll to position [0, 0]
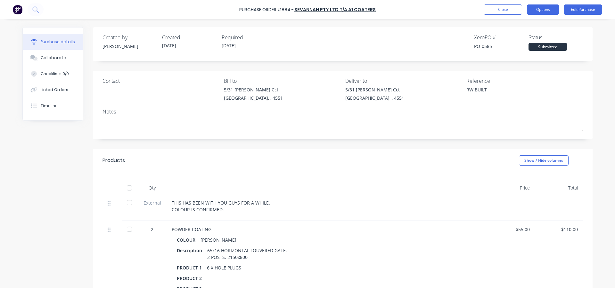
click at [537, 11] on button "Options" at bounding box center [542, 9] width 32 height 10
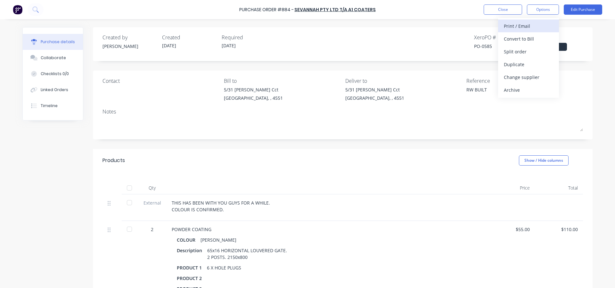
click at [525, 28] on div "Print / Email" at bounding box center [527, 25] width 49 height 9
click at [520, 36] on div "With pricing" at bounding box center [527, 38] width 49 height 9
type textarea "x"
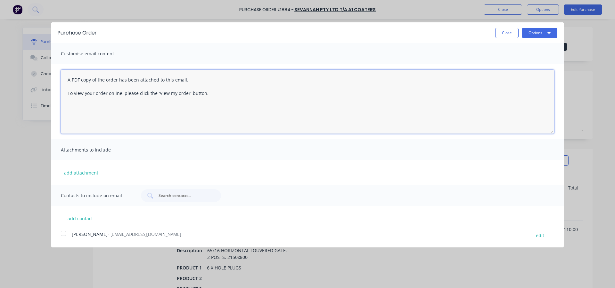
click at [69, 80] on textarea "A PDF copy of the order has been attached to this email. To view your order onl…" at bounding box center [307, 102] width 493 height 64
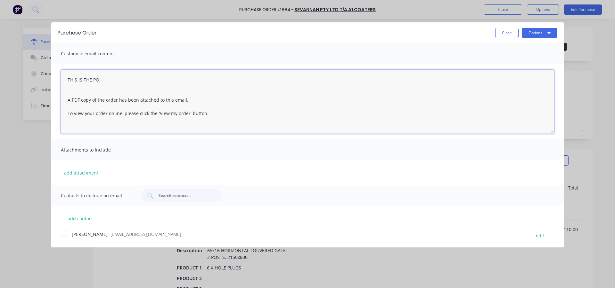
click at [62, 234] on div at bounding box center [63, 233] width 13 height 13
type textarea "THIS IS THE PO A PDF copy of the order has been attached to this email. To view…"
click at [535, 30] on button "Options" at bounding box center [539, 33] width 36 height 10
click at [519, 63] on div "Email" at bounding box center [526, 61] width 49 height 9
type textarea "x"
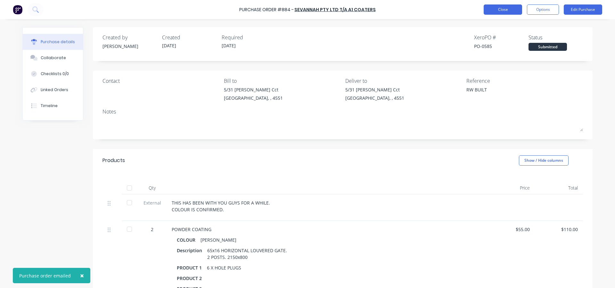
click at [504, 11] on button "Close" at bounding box center [502, 9] width 38 height 10
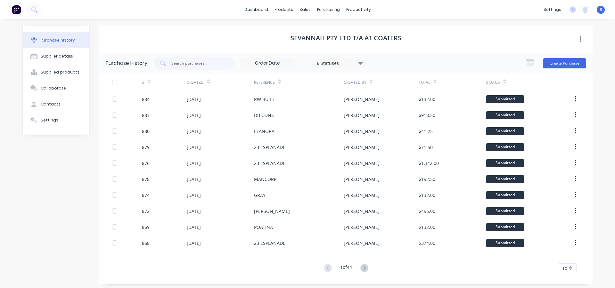
click at [217, 24] on div "Purchase history Supplier details Supplied products Collaborate Contacts Settin…" at bounding box center [307, 155] width 583 height 272
click at [315, 32] on div "Sales Orders" at bounding box center [326, 31] width 26 height 6
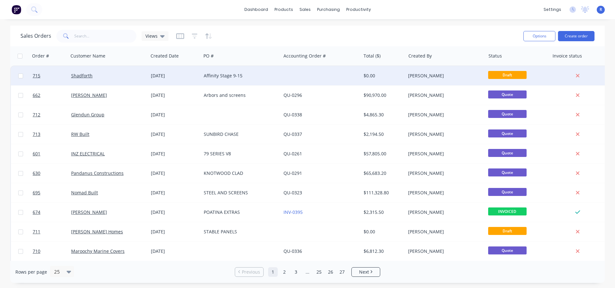
click at [251, 76] on div "Affinity Stage 9-15" at bounding box center [239, 76] width 71 height 6
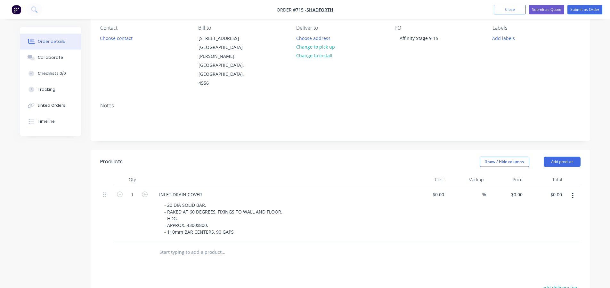
scroll to position [64, 0]
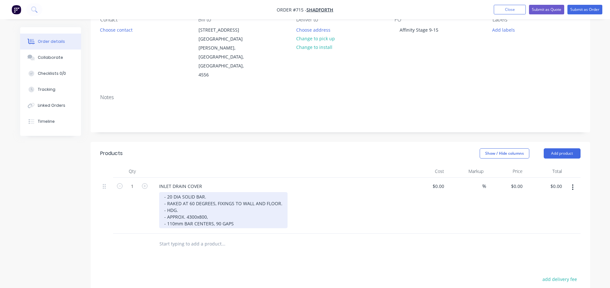
click at [185, 192] on div "- 20 DIA SOLID BAR. - RAKED AT 60 DEGREES, FIXINGS TO WALL AND FLOOR. - HDG. - …" at bounding box center [223, 210] width 128 height 36
click at [242, 207] on div "- 20 DIA SOLID BAR. - RAKED AT 60 DEGREES, FIXINGS TO WALL AND FLOOR. - HDG. - …" at bounding box center [223, 210] width 128 height 36
click at [167, 213] on div "- 20 DIA SOLID BAR. - RAKED AT 60 DEGREES, FIXINGS TO WALL AND FLOOR. - HDG. - …" at bounding box center [223, 213] width 128 height 43
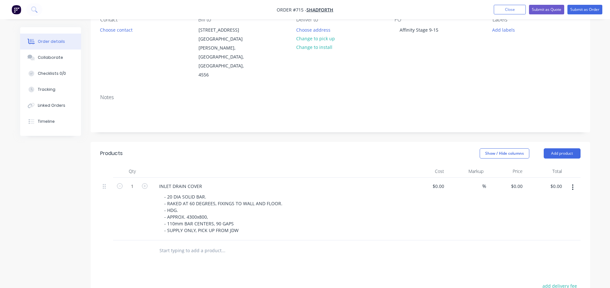
click at [301, 149] on div "Show / Hide columns Add product" at bounding box center [391, 154] width 378 height 10
click at [519, 182] on input "0" at bounding box center [517, 186] width 15 height 9
type input "$4,768.00"
click at [428, 248] on div "Products Show / Hide columns Add product Qty Cost Markup Price Total 1 INLET DR…" at bounding box center [340, 278] width 499 height 273
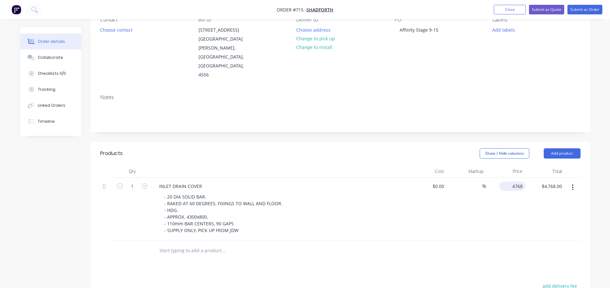
click at [511, 182] on div "4768 $4,768.00" at bounding box center [512, 186] width 26 height 9
click at [519, 182] on input "4768" at bounding box center [517, 186] width 13 height 9
type input "$5,768.00"
click at [387, 149] on div "Show / Hide columns Add product" at bounding box center [391, 154] width 378 height 10
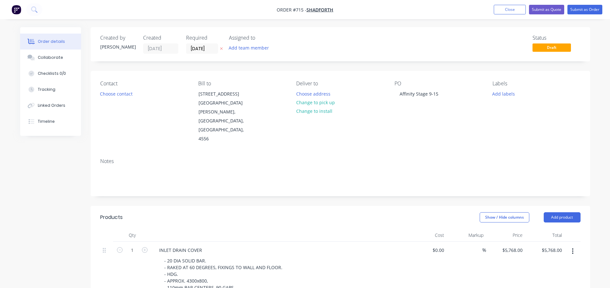
scroll to position [32, 0]
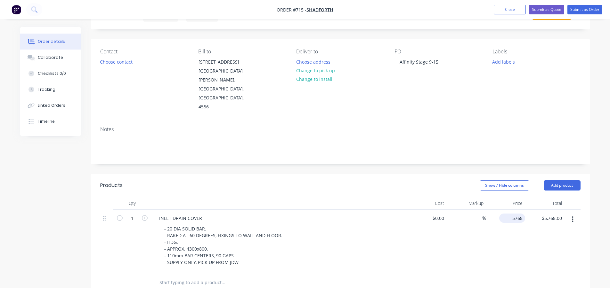
click at [508, 210] on div "5768 $5,768.00" at bounding box center [505, 241] width 39 height 63
click at [516, 214] on input "5768" at bounding box center [517, 218] width 13 height 9
type input "$5,368.00"
click at [410, 181] on div "Show / Hide columns Add product" at bounding box center [391, 186] width 378 height 10
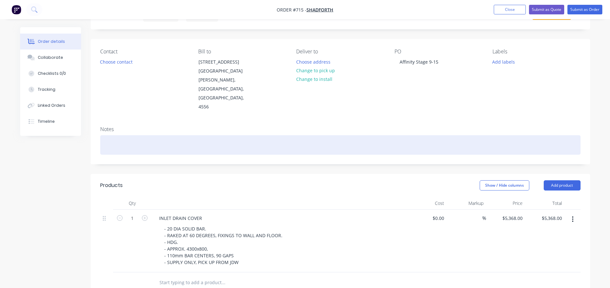
scroll to position [0, 0]
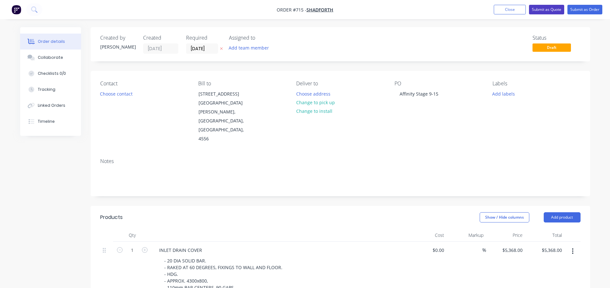
click at [550, 6] on button "Submit as Quote" at bounding box center [546, 10] width 35 height 10
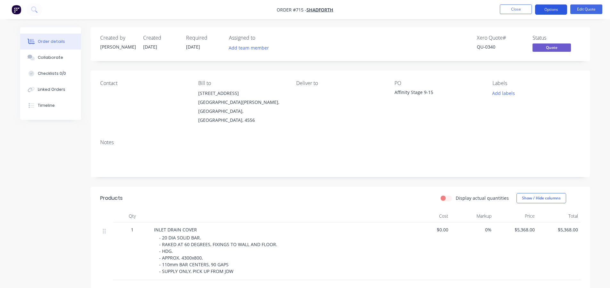
click at [540, 12] on button "Options" at bounding box center [551, 9] width 32 height 10
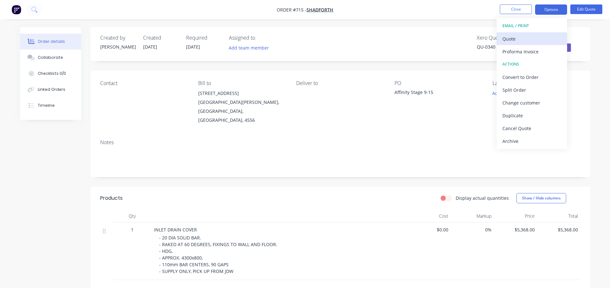
click at [517, 34] on div "Quote" at bounding box center [531, 38] width 59 height 9
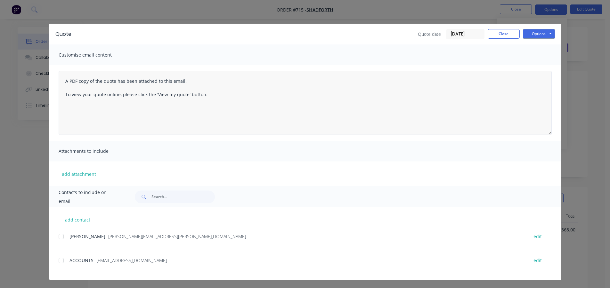
scroll to position [3, 0]
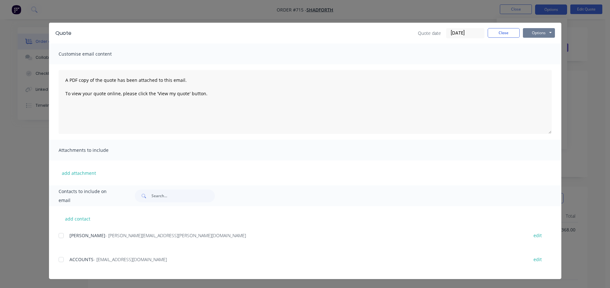
click at [537, 31] on button "Options" at bounding box center [539, 33] width 32 height 10
click at [538, 53] on button "Print" at bounding box center [543, 55] width 41 height 11
